Goal: Information Seeking & Learning: Learn about a topic

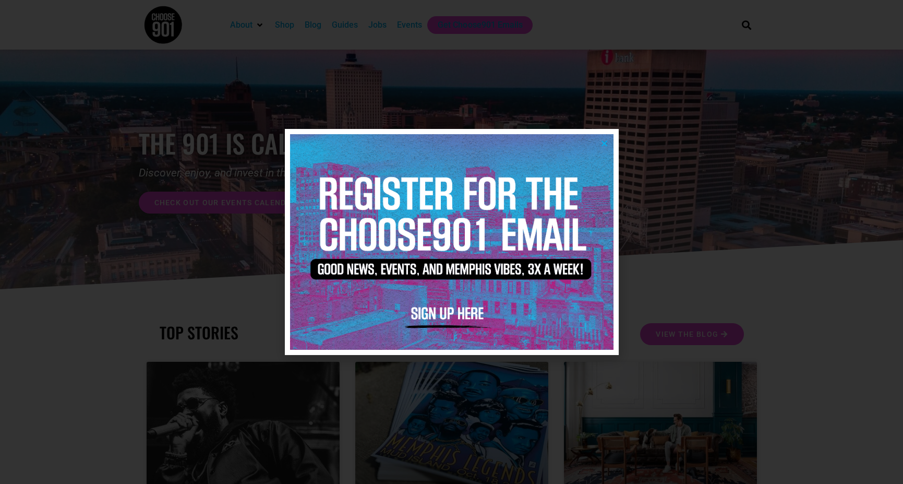
click at [600, 145] on img at bounding box center [452, 242] width 324 height 216
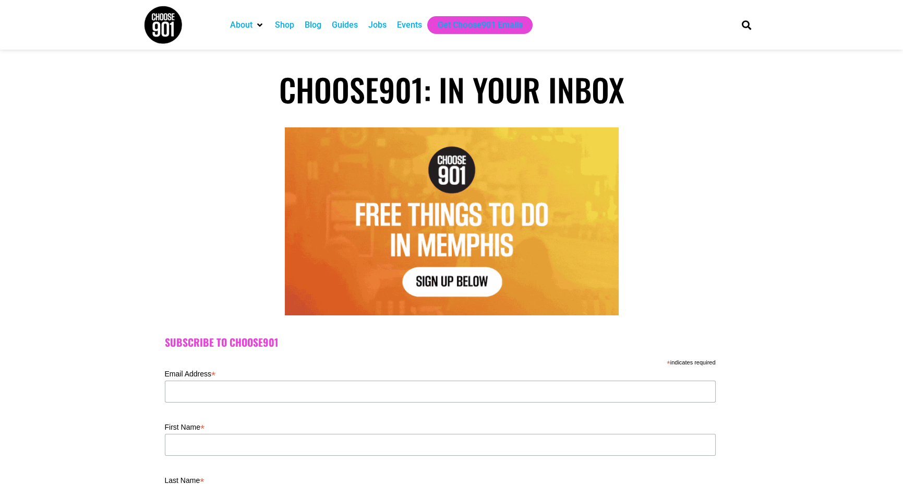
click at [403, 26] on div "Events" at bounding box center [409, 25] width 25 height 13
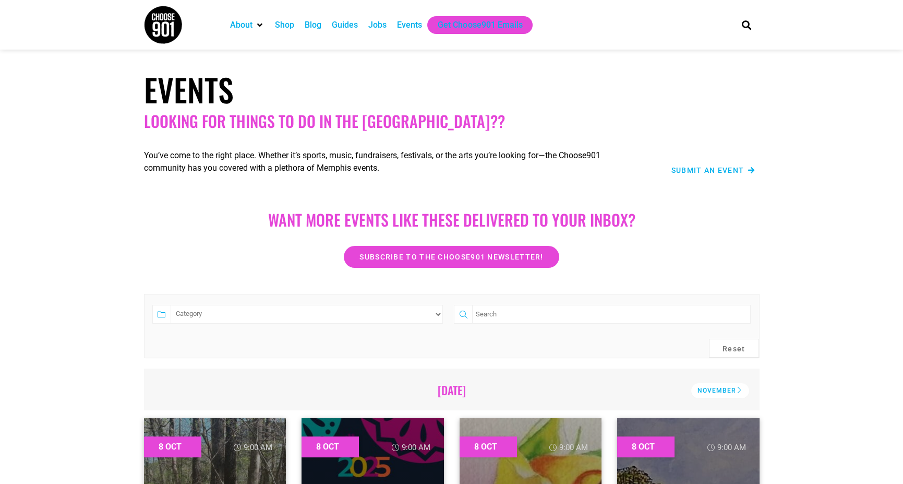
drag, startPoint x: 373, startPoint y: 25, endPoint x: 348, endPoint y: 77, distance: 58.1
click at [348, 77] on h1 "Events" at bounding box center [452, 89] width 616 height 38
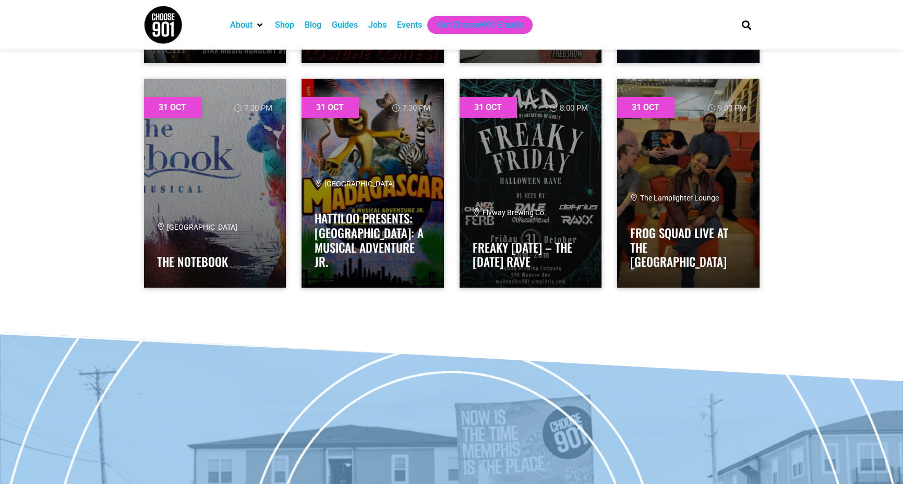
scroll to position [28630, 0]
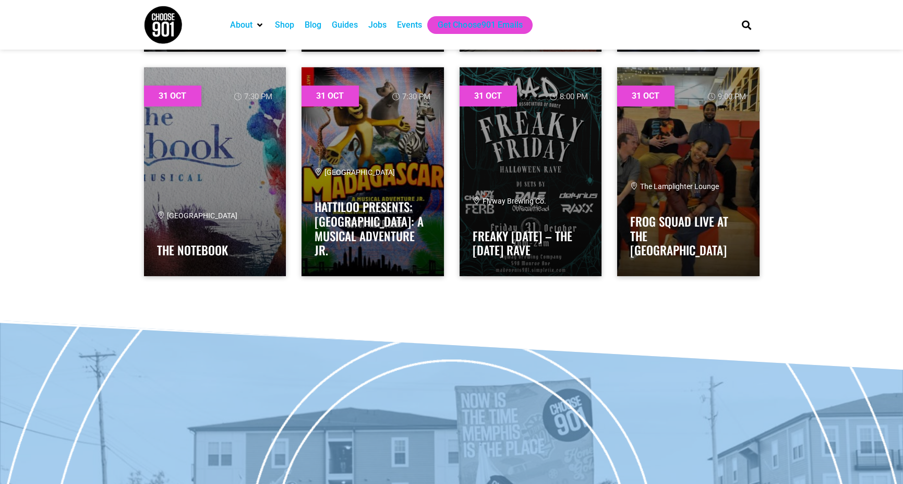
click at [382, 23] on div "Jobs" at bounding box center [377, 25] width 18 height 13
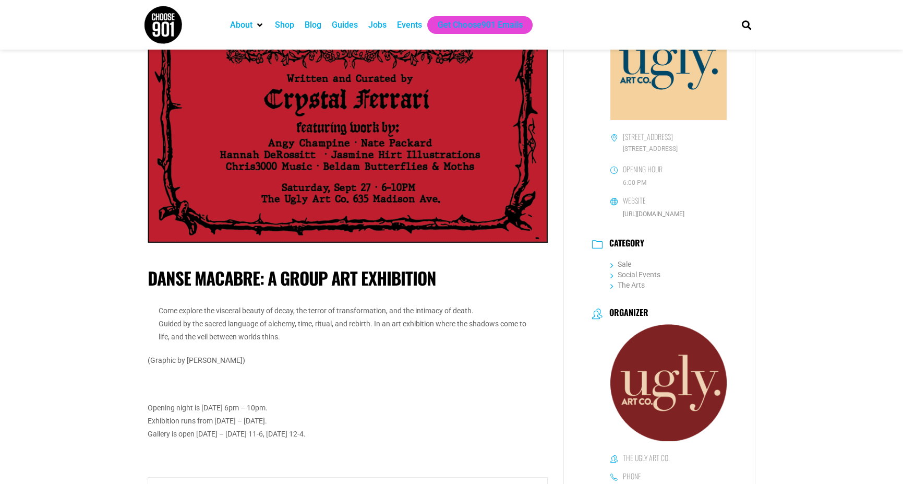
scroll to position [157, 0]
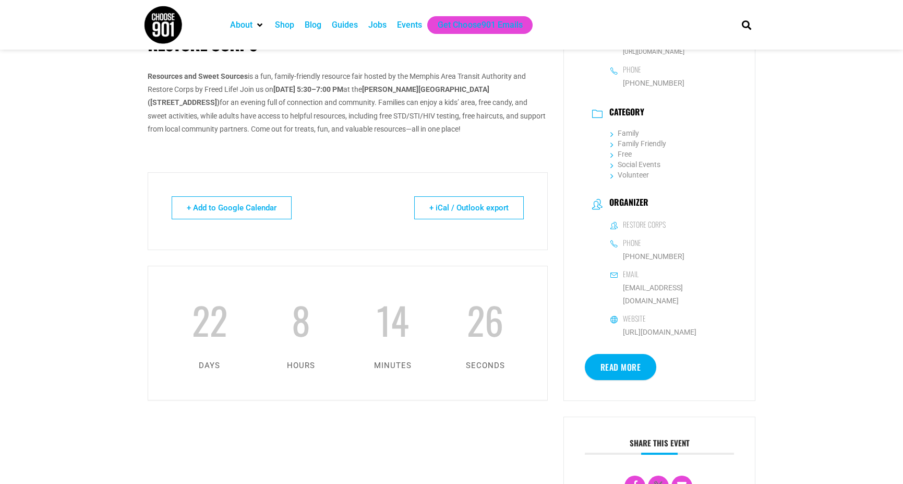
scroll to position [313, 0]
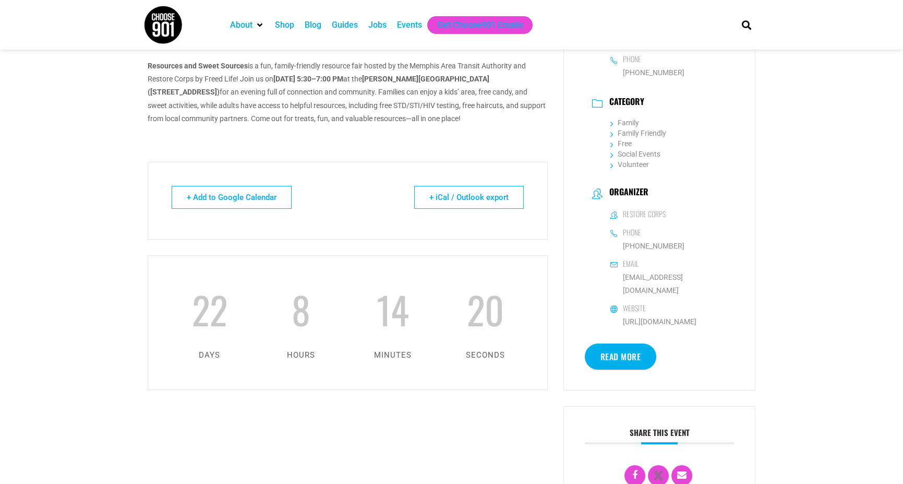
click at [635, 343] on link "Read More" at bounding box center [621, 356] width 72 height 26
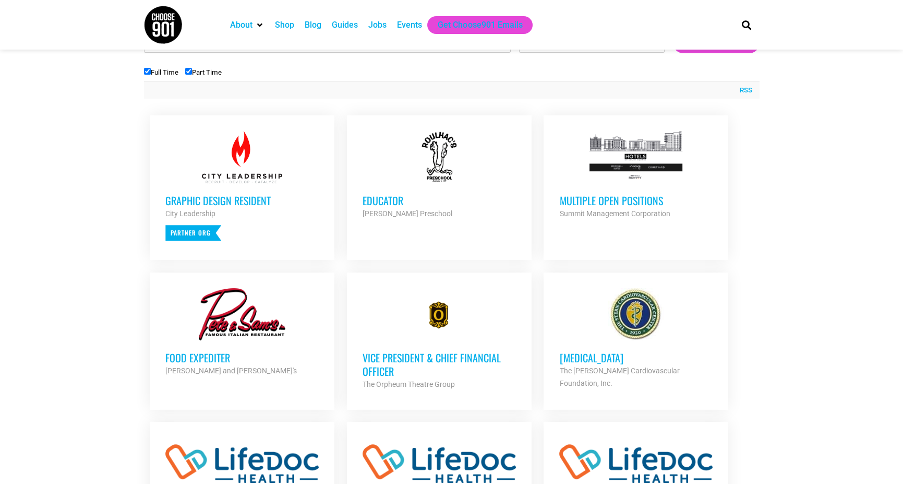
scroll to position [365, 0]
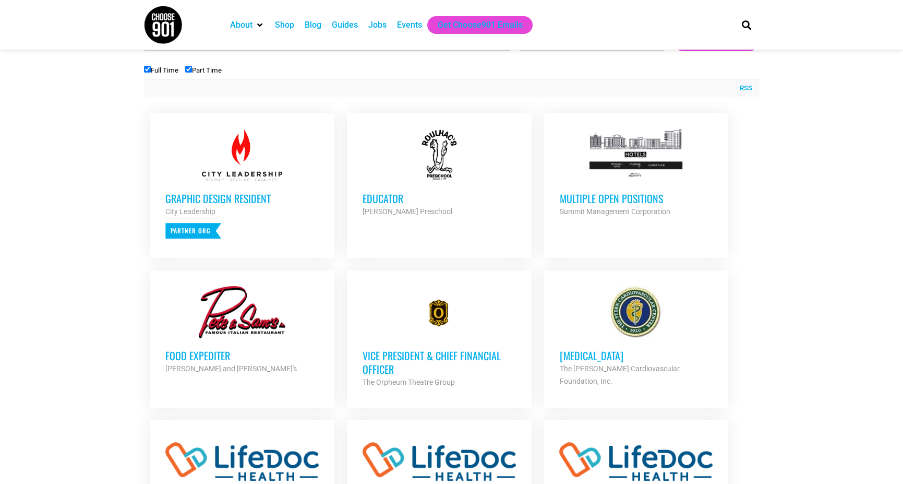
drag, startPoint x: 195, startPoint y: 223, endPoint x: 223, endPoint y: 198, distance: 37.7
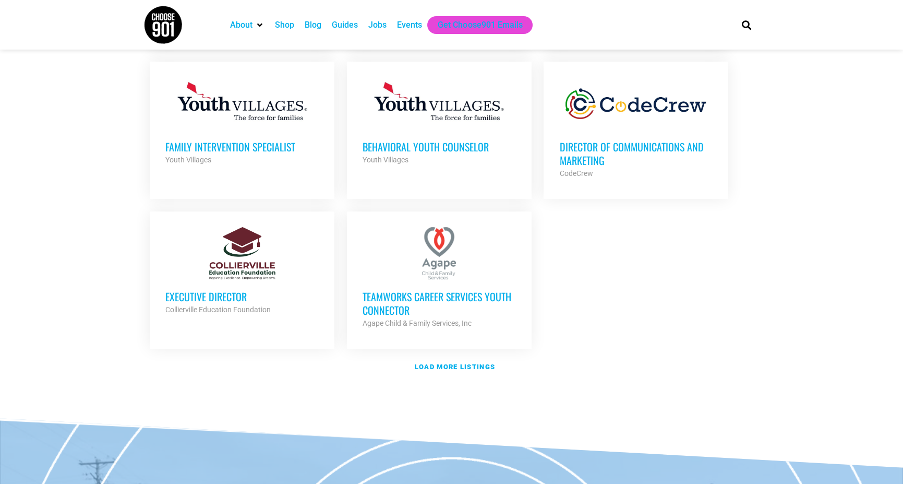
scroll to position [1200, 0]
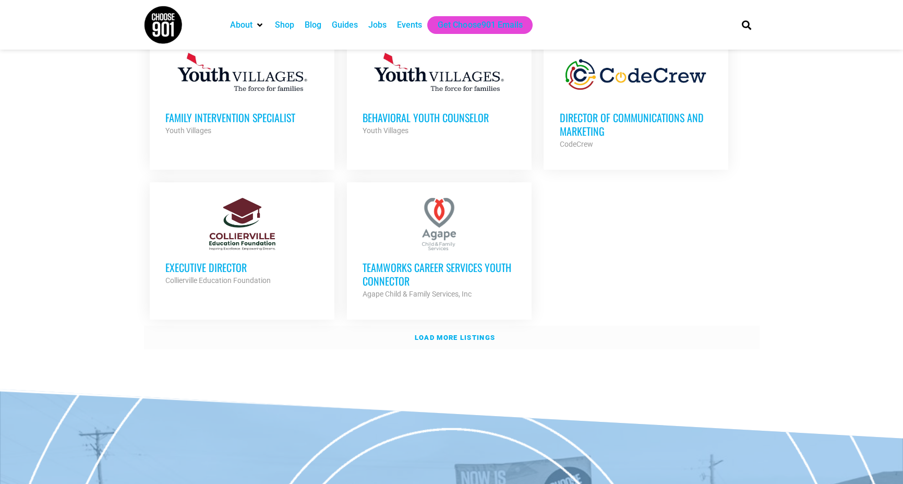
click at [461, 334] on strong "Load more listings" at bounding box center [455, 338] width 80 height 8
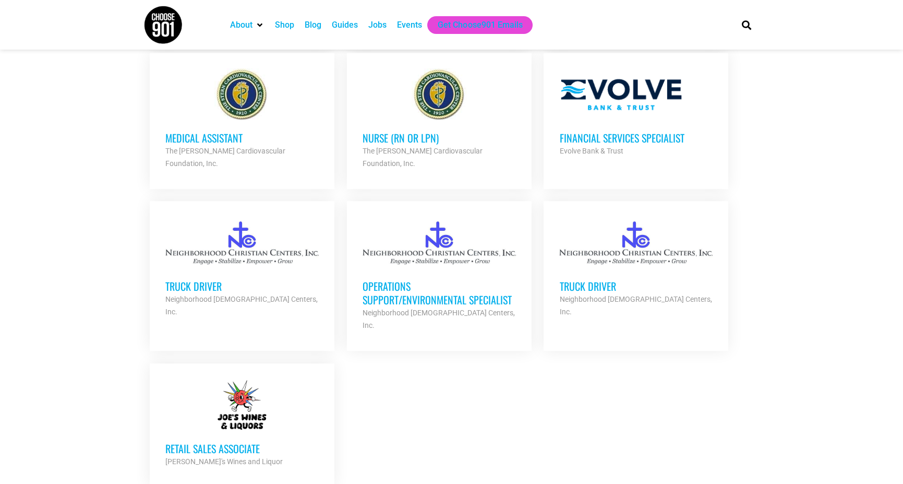
scroll to position [2192, 0]
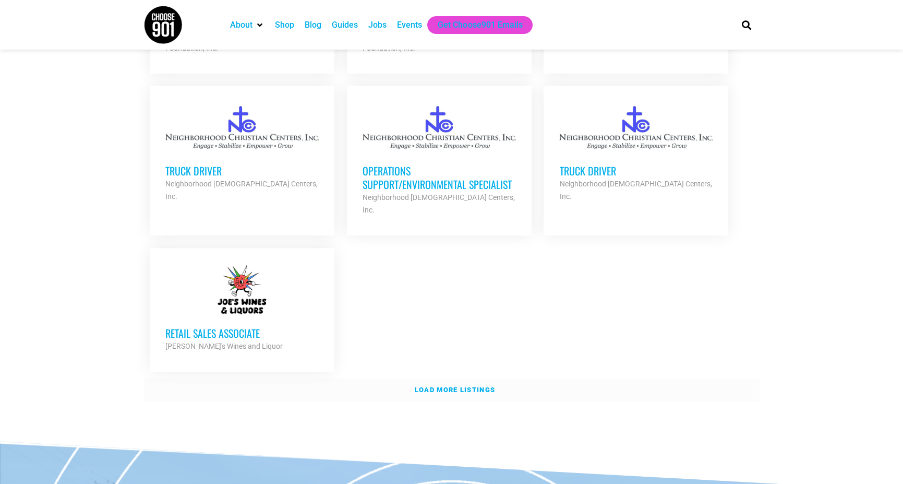
click at [434, 378] on link "Load more listings" at bounding box center [452, 390] width 616 height 24
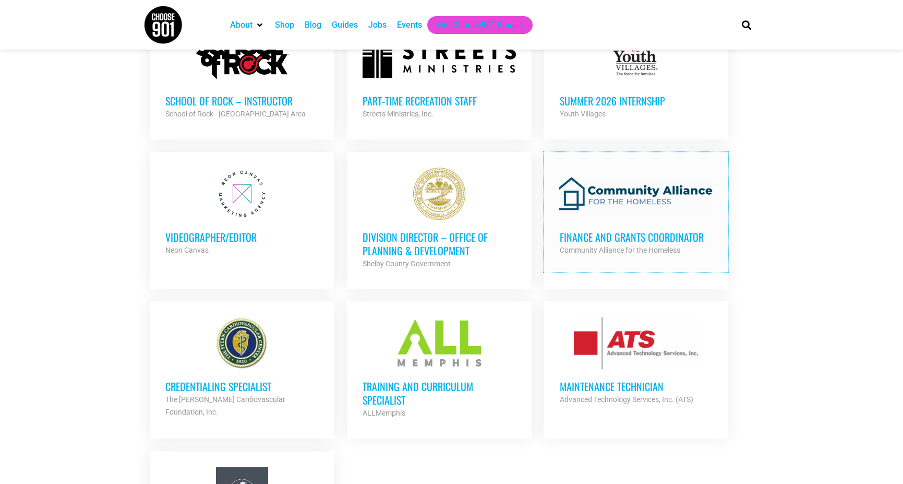
scroll to position [2975, 0]
